Goal: Task Accomplishment & Management: Complete application form

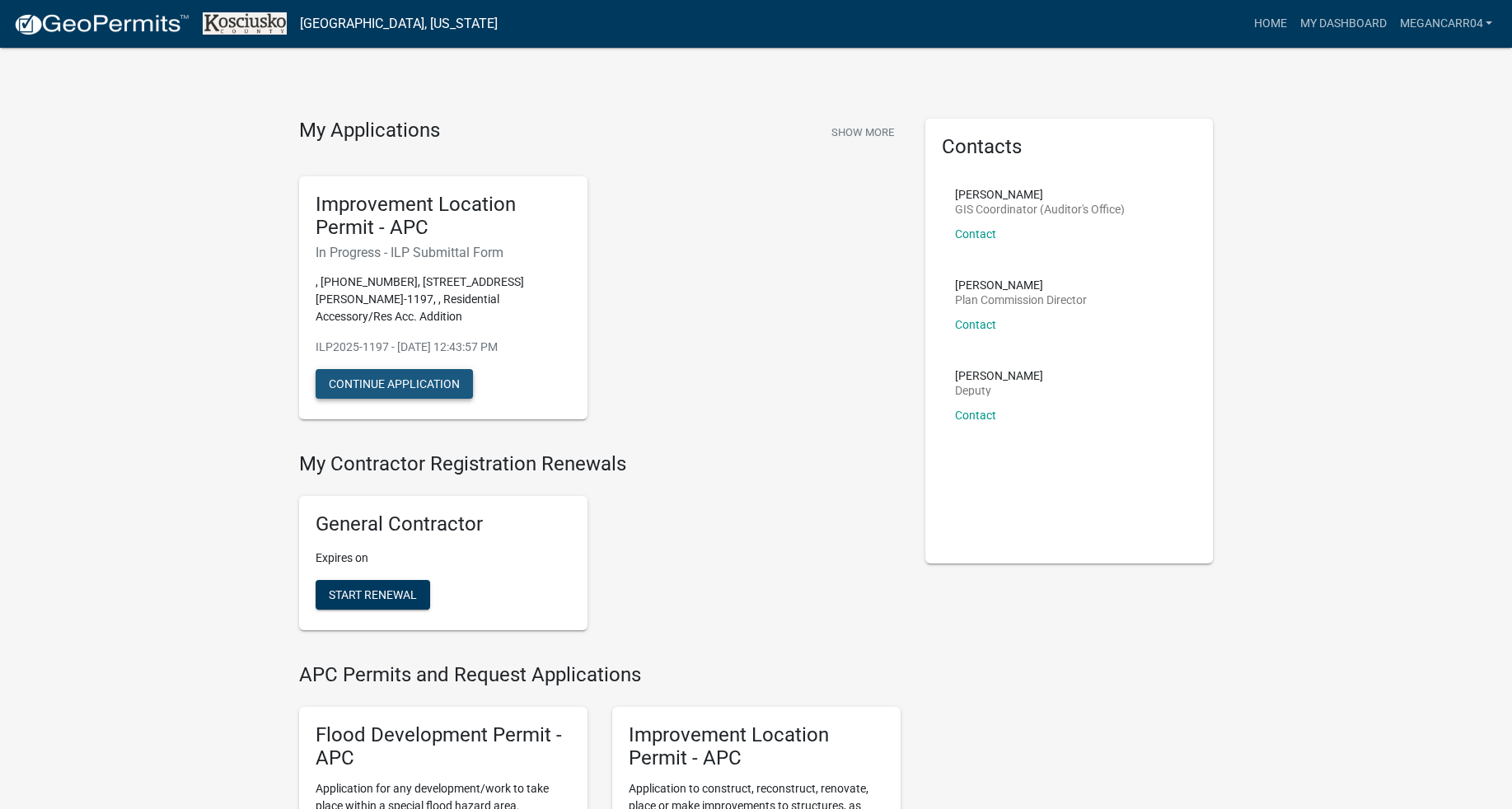
click at [386, 381] on button "Continue Application" at bounding box center [394, 383] width 157 height 30
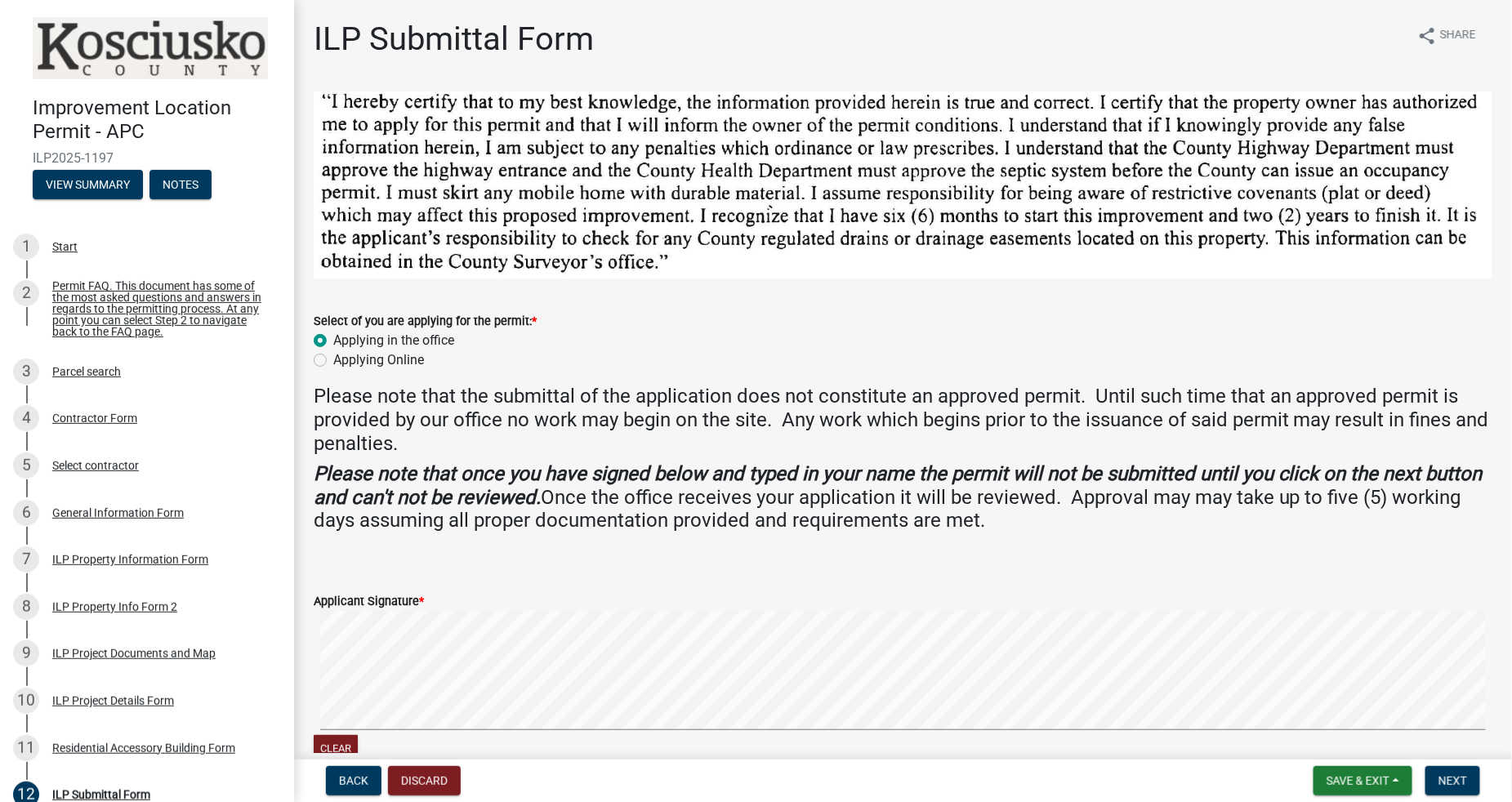
click at [368, 350] on label "Applying Online" at bounding box center [378, 360] width 90 height 20
click at [344, 350] on input "Applying Online" at bounding box center [339, 356] width 11 height 11
radio input "true"
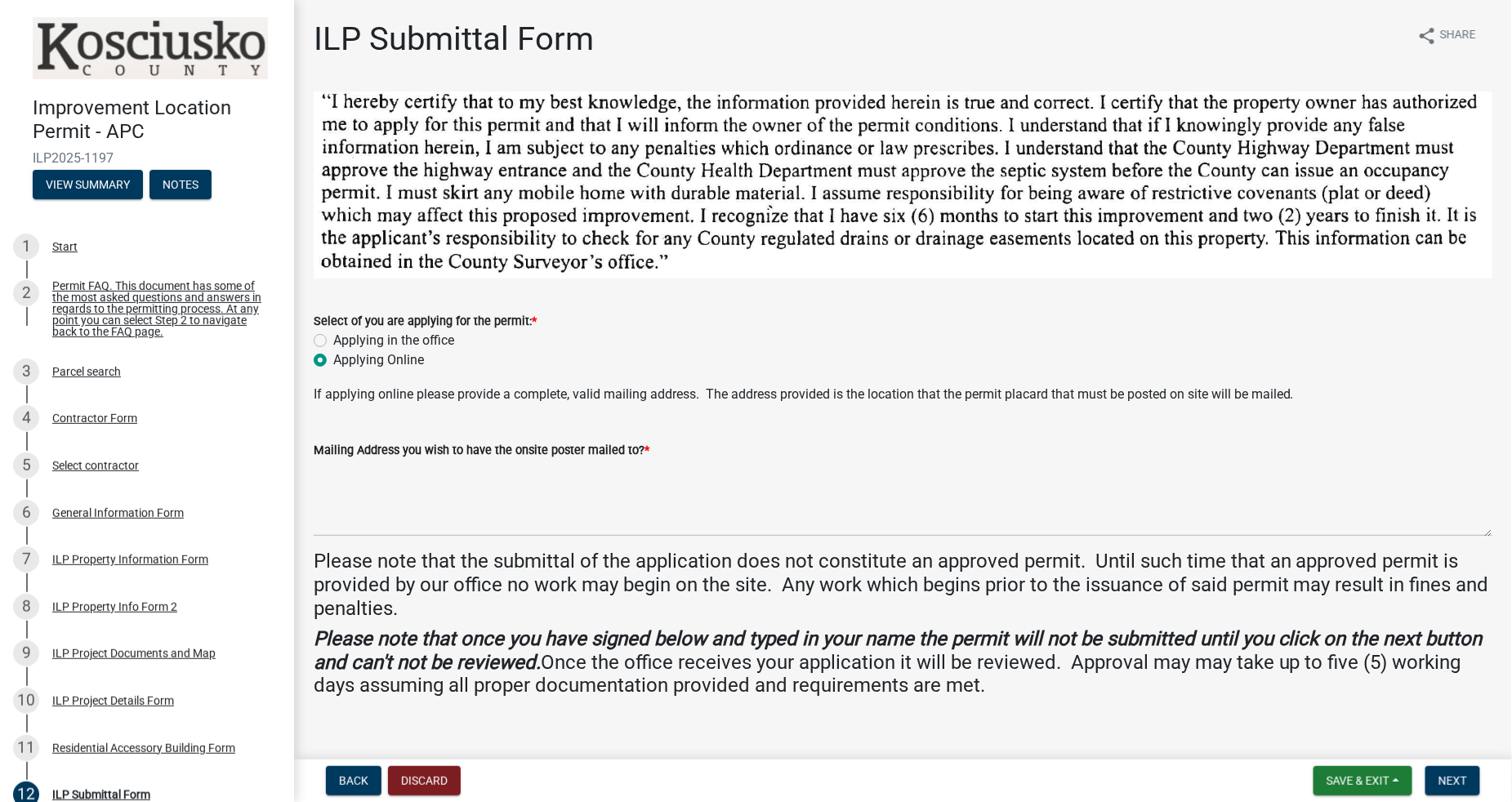
click at [380, 339] on label "Applying in the office" at bounding box center [393, 341] width 121 height 20
click at [344, 339] on input "Applying in the office" at bounding box center [339, 336] width 11 height 11
radio input "true"
